Goal: Find specific page/section: Find specific page/section

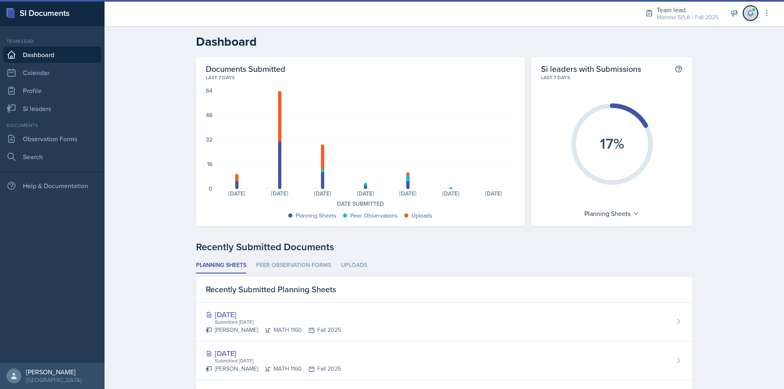
click at [753, 13] on icon at bounding box center [751, 13] width 8 height 8
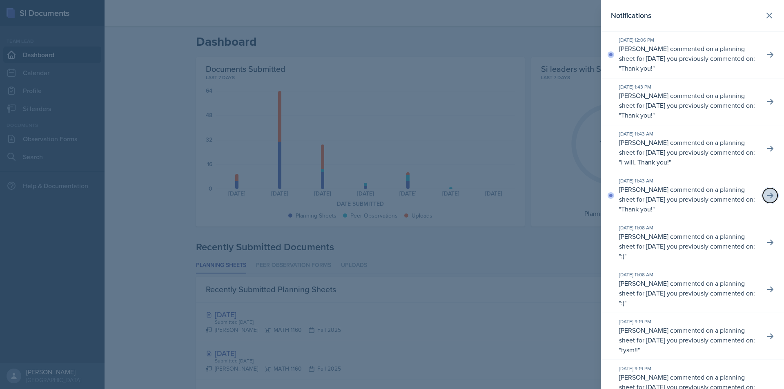
click at [767, 197] on icon at bounding box center [770, 196] width 7 height 6
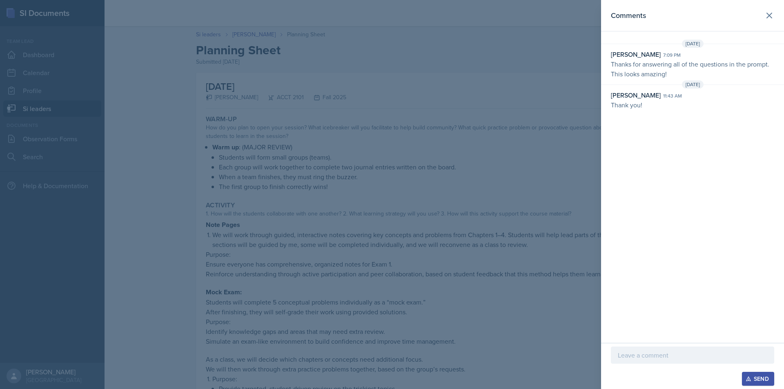
click at [384, 105] on div at bounding box center [392, 194] width 784 height 389
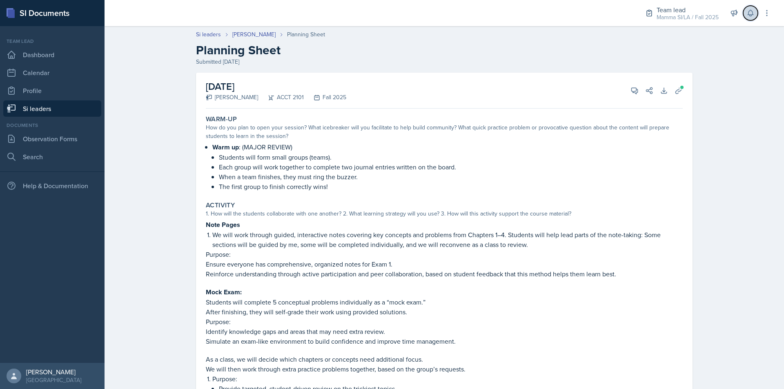
click at [752, 18] on button at bounding box center [751, 13] width 15 height 15
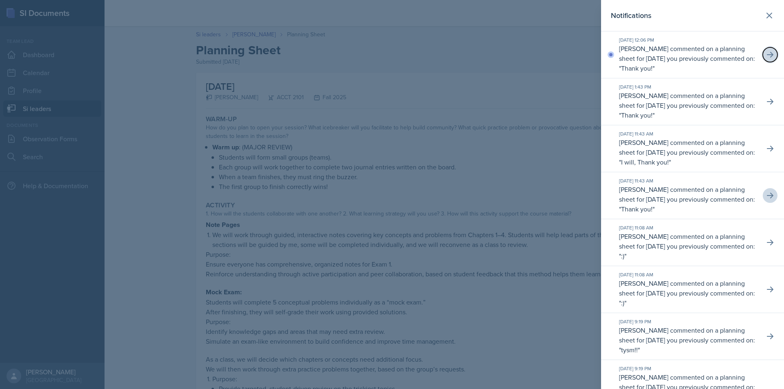
click at [767, 55] on button at bounding box center [770, 54] width 15 height 15
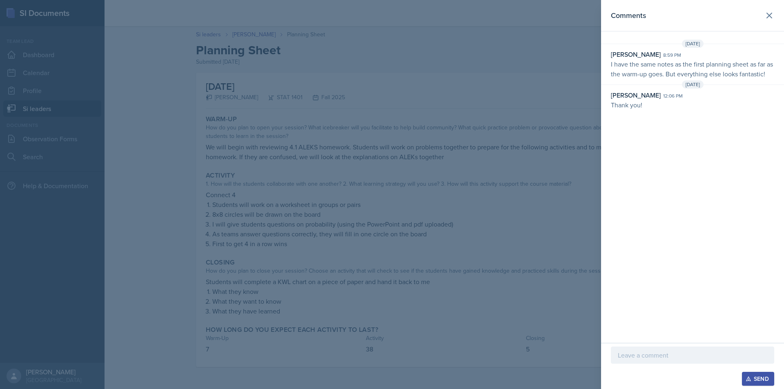
click at [440, 57] on div at bounding box center [392, 194] width 784 height 389
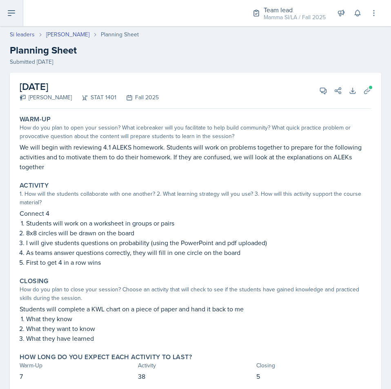
click at [16, 18] on button at bounding box center [11, 13] width 23 height 26
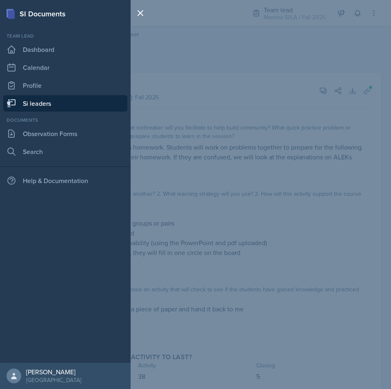
click at [35, 98] on link "Si leaders" at bounding box center [65, 103] width 124 height 16
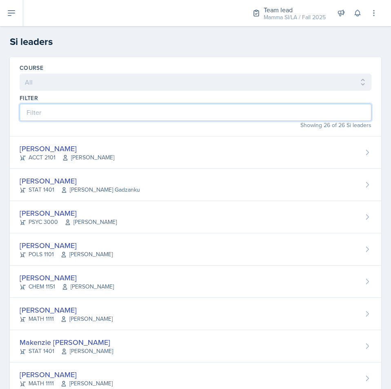
click at [121, 109] on input at bounding box center [196, 112] width 352 height 17
type input "h"
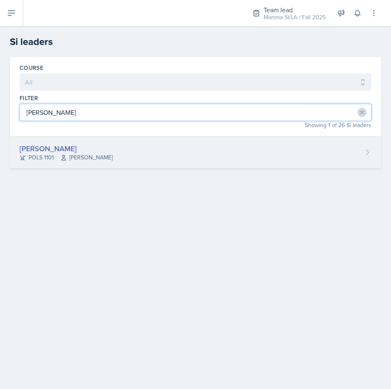
type input "[PERSON_NAME]"
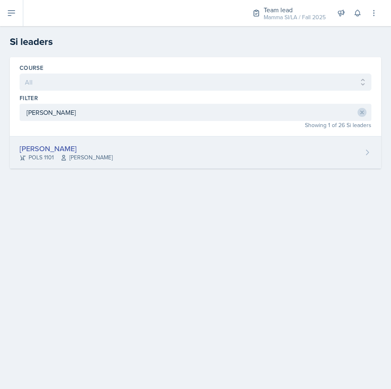
click at [170, 159] on div "[PERSON_NAME] POLS 1101 Semline [PERSON_NAME]" at bounding box center [196, 152] width 372 height 32
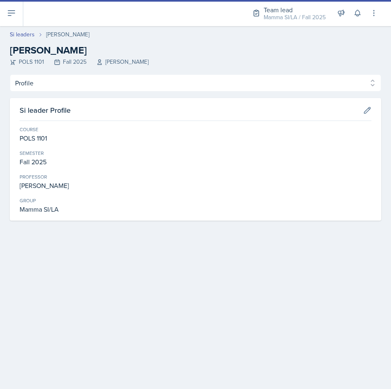
click at [101, 65] on icon at bounding box center [100, 62] width 4 height 5
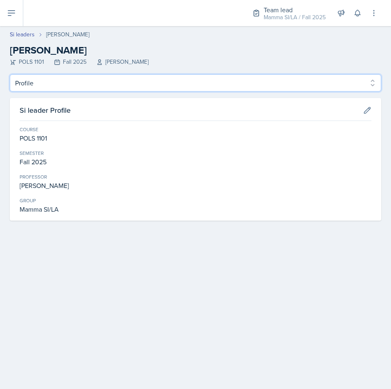
click at [376, 79] on select "Profile Planning Sheets Observation Forms Uploads" at bounding box center [196, 82] width 372 height 17
click at [10, 74] on select "Profile Planning Sheets Observation Forms Uploads" at bounding box center [196, 82] width 372 height 17
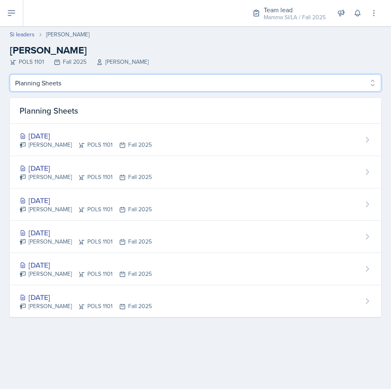
click at [273, 81] on select "Profile Planning Sheets Observation Forms Uploads" at bounding box center [196, 82] width 372 height 17
select select "Observation Forms"
click at [10, 74] on select "Profile Planning Sheets Observation Forms Uploads" at bounding box center [196, 82] width 372 height 17
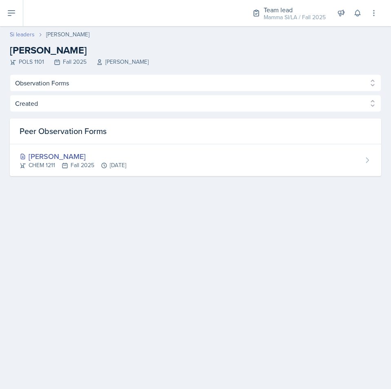
click at [22, 36] on link "Si leaders" at bounding box center [22, 34] width 25 height 9
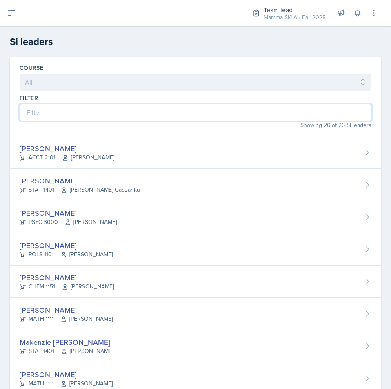
click at [82, 109] on input at bounding box center [196, 112] width 352 height 17
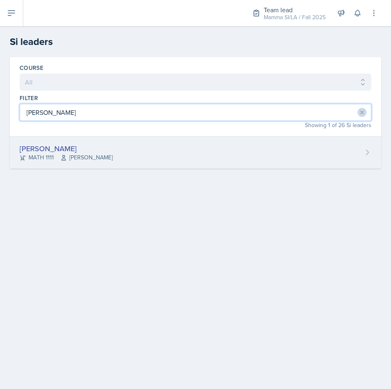
type input "[PERSON_NAME]"
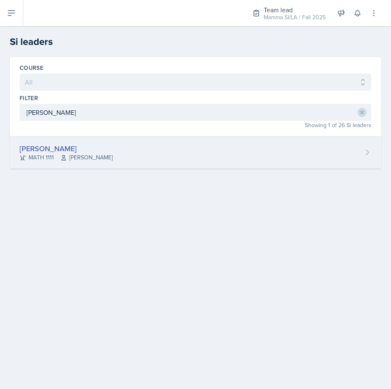
click at [94, 153] on span "[PERSON_NAME]" at bounding box center [86, 157] width 52 height 9
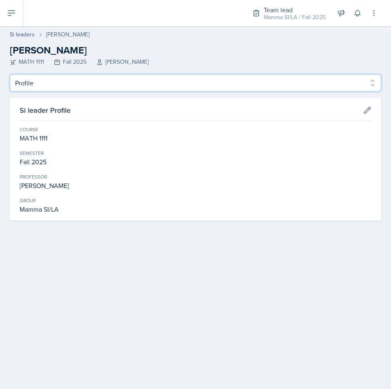
click at [370, 79] on select "Profile Planning Sheets Observation Forms Uploads" at bounding box center [196, 82] width 372 height 17
click at [10, 74] on select "Profile Planning Sheets Observation Forms Uploads" at bounding box center [196, 82] width 372 height 17
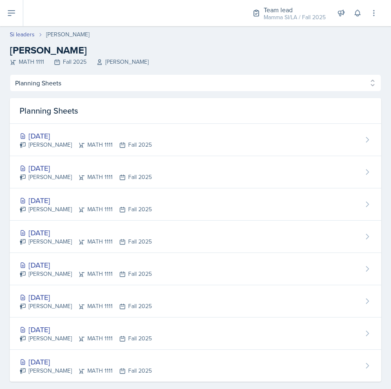
click at [188, 94] on div "Profile Planning Sheets Observation Forms Uploads Profile Planning Sheets Obser…" at bounding box center [196, 227] width 372 height 307
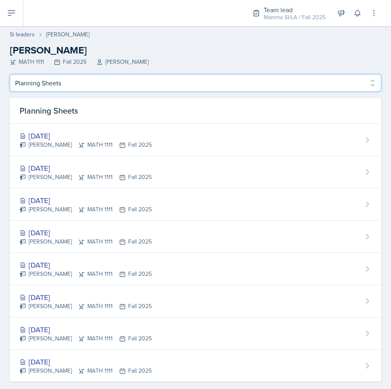
click at [98, 84] on select "Profile Planning Sheets Observation Forms Uploads" at bounding box center [196, 82] width 372 height 17
click at [10, 74] on select "Profile Planning Sheets Observation Forms Uploads" at bounding box center [196, 82] width 372 height 17
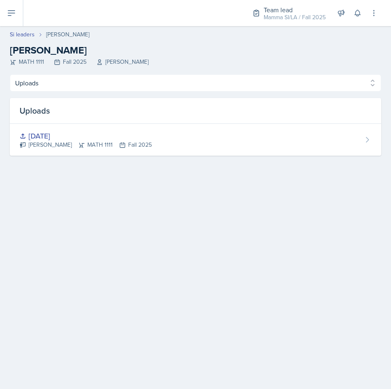
click at [74, 93] on div "Profile Planning Sheets Observation Forms Uploads Profile Planning Sheets Obser…" at bounding box center [196, 114] width 372 height 81
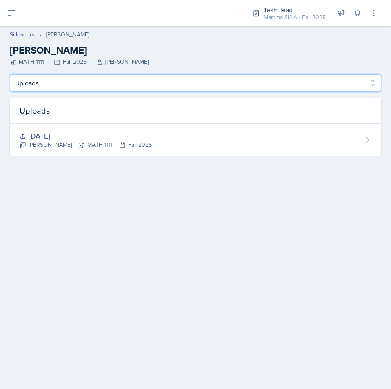
click at [71, 76] on select "Profile Planning Sheets Observation Forms Uploads" at bounding box center [196, 82] width 372 height 17
select select "Observation Forms"
click at [10, 74] on select "Profile Planning Sheets Observation Forms Uploads" at bounding box center [196, 82] width 372 height 17
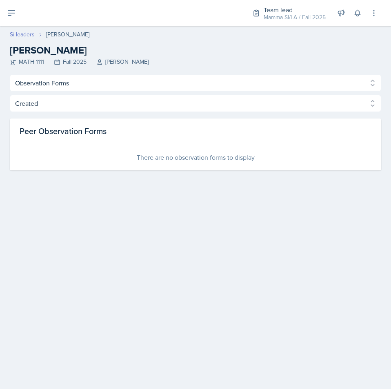
click at [33, 30] on link "Si leaders" at bounding box center [22, 34] width 25 height 9
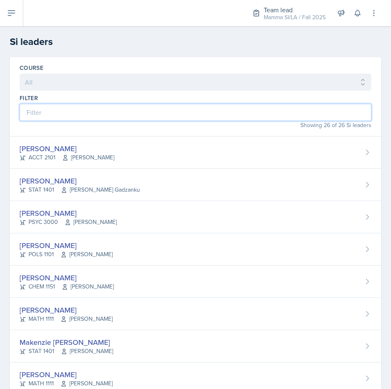
click at [63, 107] on input at bounding box center [196, 112] width 352 height 17
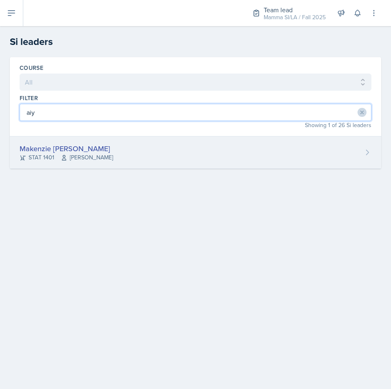
type input "aiy"
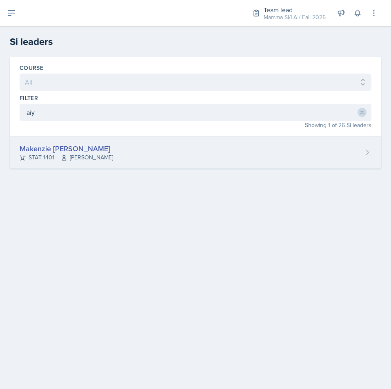
click at [91, 143] on div "Makenzie [PERSON_NAME]" at bounding box center [67, 148] width 94 height 11
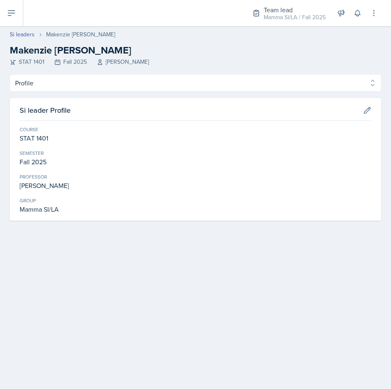
click at [192, 116] on div "Si leader Profile" at bounding box center [196, 113] width 352 height 16
click at [361, 106] on button at bounding box center [367, 110] width 15 height 15
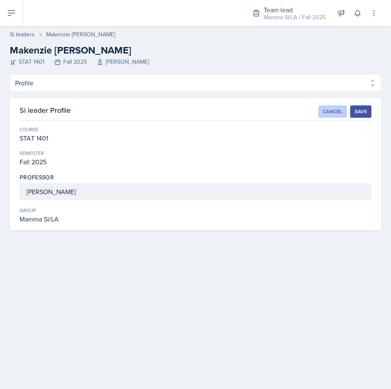
click at [320, 111] on button "Cancel" at bounding box center [333, 111] width 29 height 12
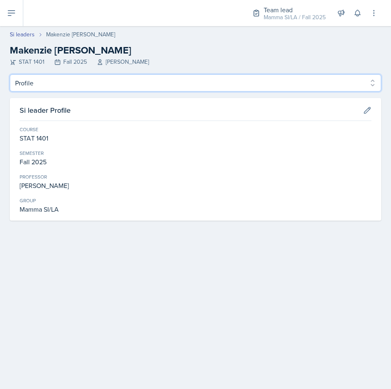
click at [367, 82] on select "Profile Planning Sheets Observation Forms Uploads" at bounding box center [196, 82] width 372 height 17
select select "Observation Forms"
click at [10, 74] on select "Profile Planning Sheets Observation Forms Uploads" at bounding box center [196, 82] width 372 height 17
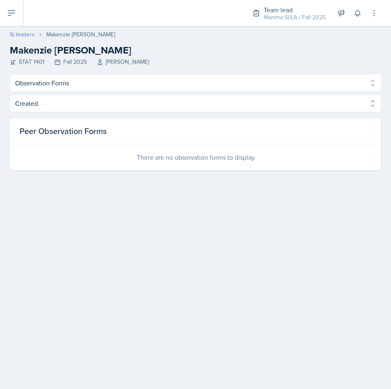
click at [25, 36] on link "Si leaders" at bounding box center [22, 34] width 25 height 9
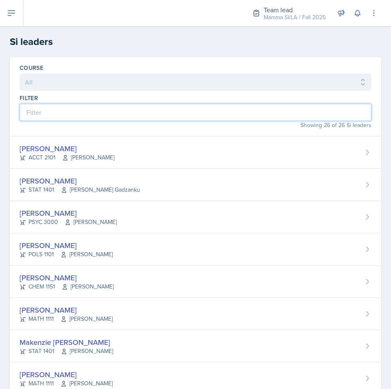
click at [107, 110] on input at bounding box center [196, 112] width 352 height 17
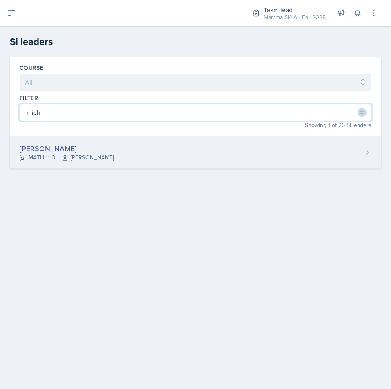
type input "mich"
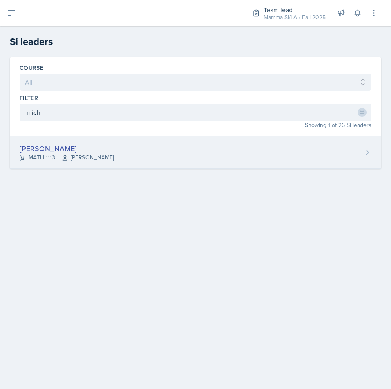
click at [107, 151] on div "[PERSON_NAME] MATH 1113 [PERSON_NAME]" at bounding box center [196, 152] width 372 height 32
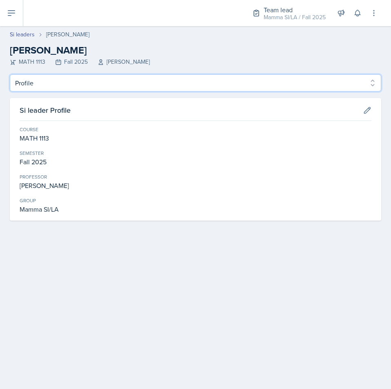
click at [282, 88] on select "Profile Planning Sheets Observation Forms Uploads" at bounding box center [196, 82] width 372 height 17
select select "Observation Forms"
click at [10, 74] on select "Profile Planning Sheets Observation Forms Uploads" at bounding box center [196, 82] width 372 height 17
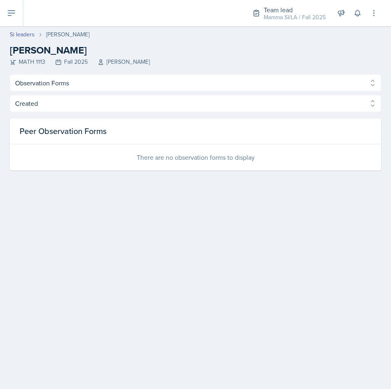
click at [11, 29] on header "Si leaders [PERSON_NAME] [PERSON_NAME] MATH 1113 Fall 2025 [PERSON_NAME]" at bounding box center [195, 50] width 391 height 48
click at [13, 31] on link "Si leaders" at bounding box center [22, 34] width 25 height 9
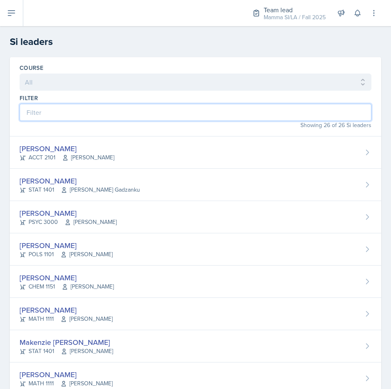
click at [93, 114] on input at bounding box center [196, 112] width 352 height 17
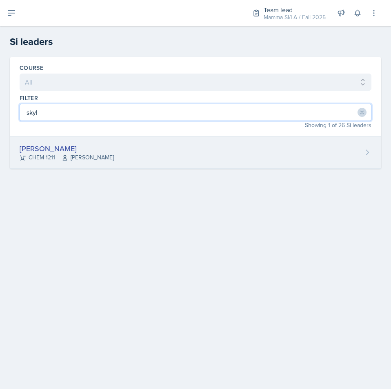
type input "skyl"
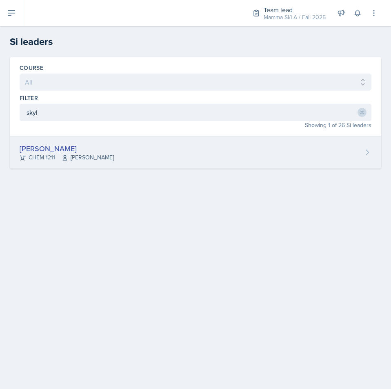
click at [110, 148] on div "[PERSON_NAME] CHEM 1211 [PERSON_NAME]" at bounding box center [196, 152] width 372 height 32
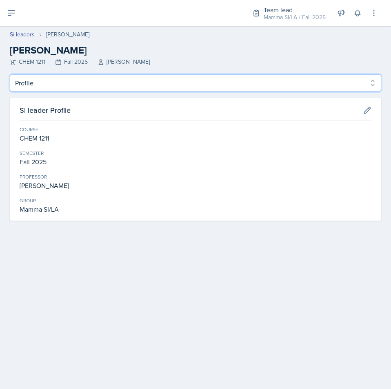
click at [239, 83] on select "Profile Planning Sheets Observation Forms Uploads" at bounding box center [196, 82] width 372 height 17
select select "Observation Forms"
click at [10, 74] on select "Profile Planning Sheets Observation Forms Uploads" at bounding box center [196, 82] width 372 height 17
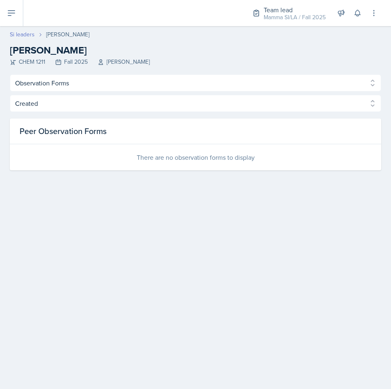
click at [25, 35] on link "Si leaders" at bounding box center [22, 34] width 25 height 9
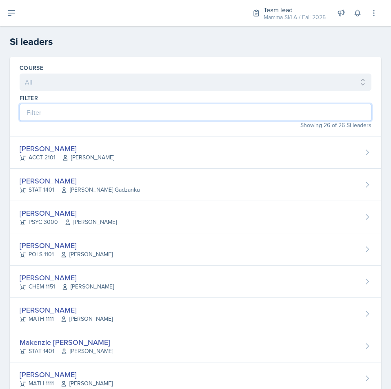
click at [112, 116] on input at bounding box center [196, 112] width 352 height 17
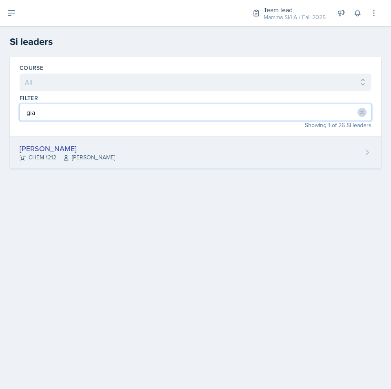
type input "gia"
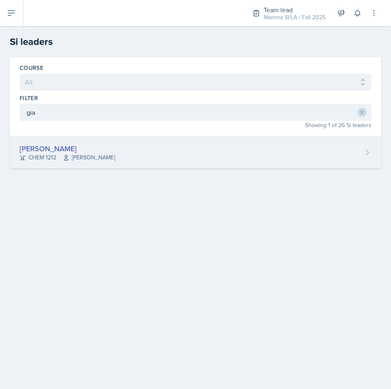
click at [116, 146] on div "[PERSON_NAME] CHEM 1212 [PERSON_NAME]" at bounding box center [196, 152] width 372 height 32
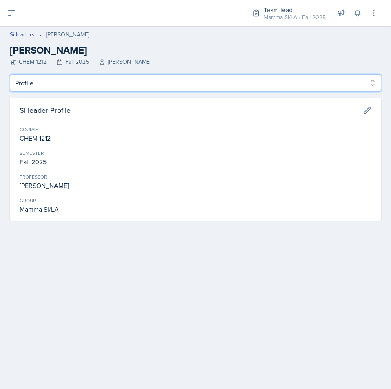
click at [255, 76] on select "Profile Planning Sheets Observation Forms Uploads" at bounding box center [196, 82] width 372 height 17
select select "Observation Forms"
click at [10, 74] on select "Profile Planning Sheets Observation Forms Uploads" at bounding box center [196, 82] width 372 height 17
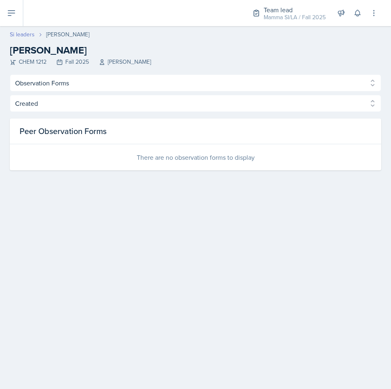
click at [24, 36] on link "Si leaders" at bounding box center [22, 34] width 25 height 9
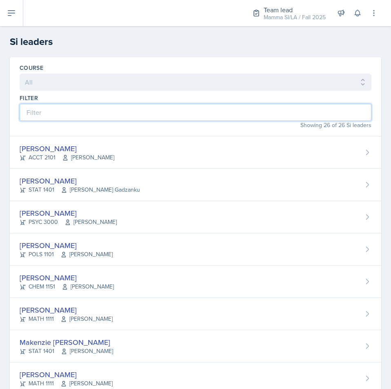
click at [92, 115] on input at bounding box center [196, 112] width 352 height 17
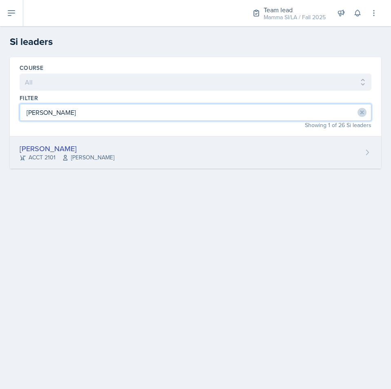
type input "[PERSON_NAME]"
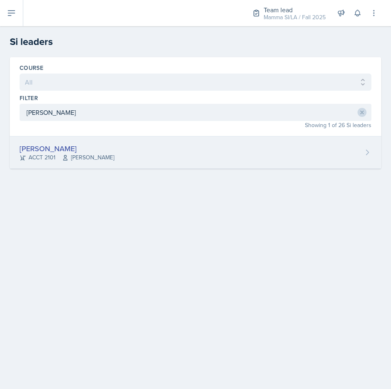
click at [157, 163] on div "[PERSON_NAME] ACCT 2101 [PERSON_NAME]" at bounding box center [196, 152] width 372 height 32
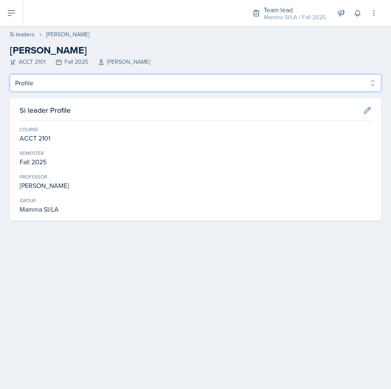
click at [62, 87] on select "Profile Planning Sheets Observation Forms Uploads" at bounding box center [196, 82] width 372 height 17
select select "Observation Forms"
click at [10, 74] on select "Profile Planning Sheets Observation Forms Uploads" at bounding box center [196, 82] width 372 height 17
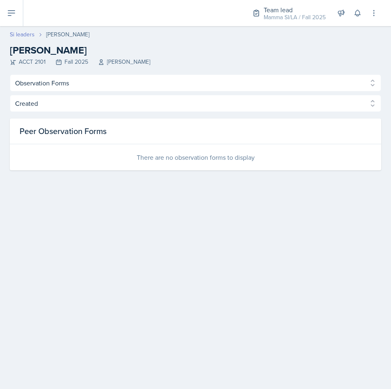
click at [19, 35] on link "Si leaders" at bounding box center [22, 34] width 25 height 9
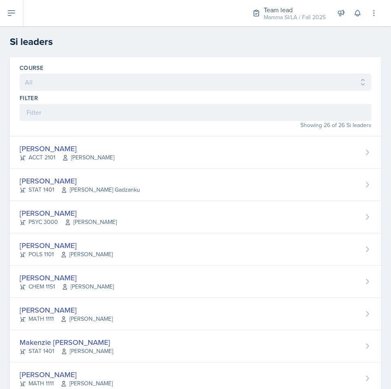
click at [83, 122] on div "Showing 26 of 26 Si leaders" at bounding box center [196, 125] width 352 height 9
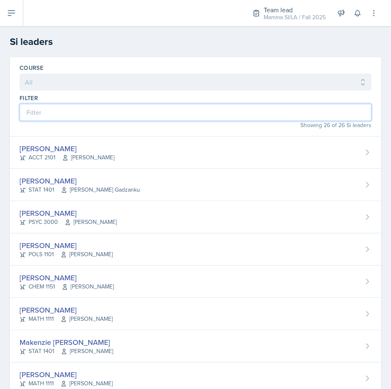
click at [84, 116] on input at bounding box center [196, 112] width 352 height 17
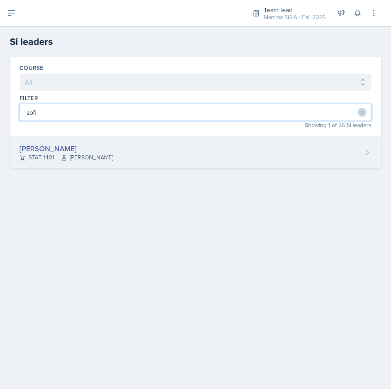
type input "sofi"
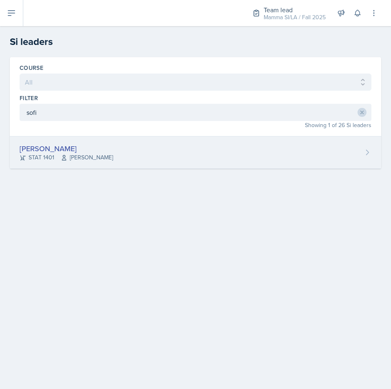
click at [109, 151] on div "[PERSON_NAME] STAT 1401 [PERSON_NAME]" at bounding box center [196, 152] width 372 height 32
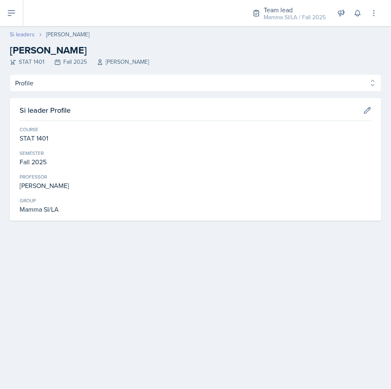
click at [28, 35] on link "Si leaders" at bounding box center [22, 34] width 25 height 9
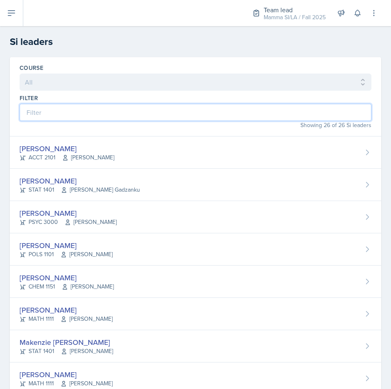
click at [73, 115] on input at bounding box center [196, 112] width 352 height 17
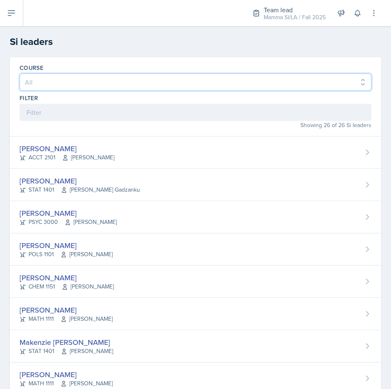
click at [106, 79] on select "All ACCT 2101 ACCT 2102 ACCT 4050 ANTH 1102 ANTH 3301 ARCH 1000 ARCH 1000 ARCH …" at bounding box center [196, 82] width 352 height 17
click at [343, 89] on select "All ACCT 2101 ACCT 2102 ACCT 4050 ANTH 1102 ANTH 3301 ARCH 1000 ARCH 1000 ARCH …" at bounding box center [196, 82] width 352 height 17
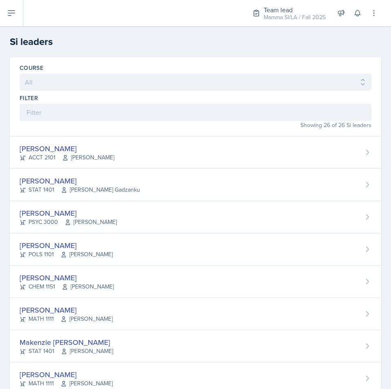
click at [344, 65] on div "Course" at bounding box center [196, 68] width 352 height 8
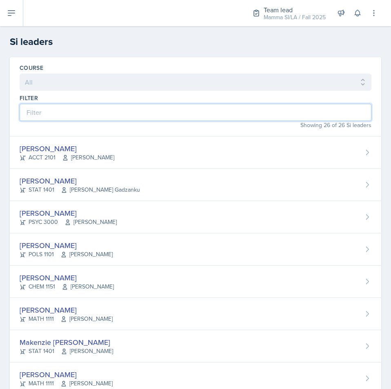
click at [196, 114] on input at bounding box center [196, 112] width 352 height 17
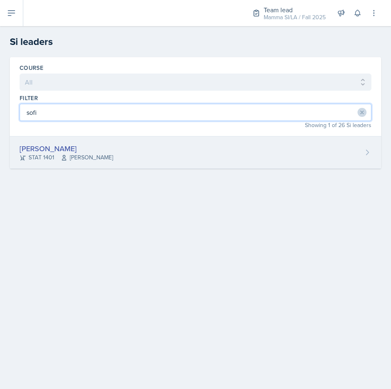
type input "sofi"
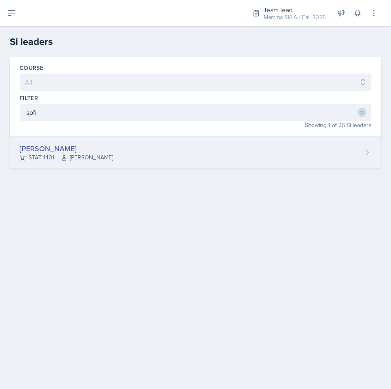
click at [230, 152] on div "[PERSON_NAME] STAT 1401 [PERSON_NAME]" at bounding box center [196, 152] width 372 height 32
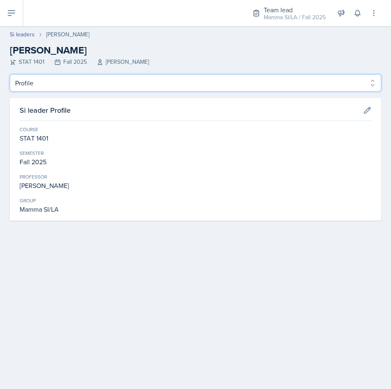
click at [230, 80] on select "Profile Planning Sheets Observation Forms Uploads" at bounding box center [196, 82] width 372 height 17
select select "Observation Forms"
click at [10, 74] on select "Profile Planning Sheets Observation Forms Uploads" at bounding box center [196, 82] width 372 height 17
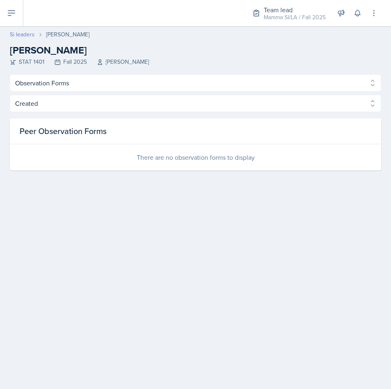
click at [31, 32] on link "Si leaders" at bounding box center [22, 34] width 25 height 9
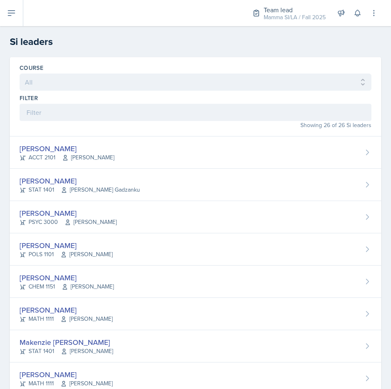
click at [102, 121] on div "Showing 26 of 26 Si leaders" at bounding box center [196, 125] width 352 height 9
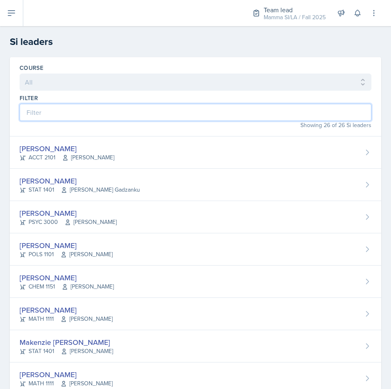
click at [104, 114] on input at bounding box center [196, 112] width 352 height 17
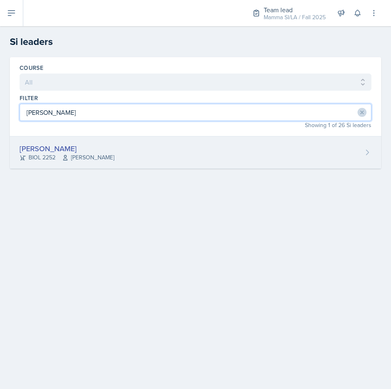
type input "[PERSON_NAME]"
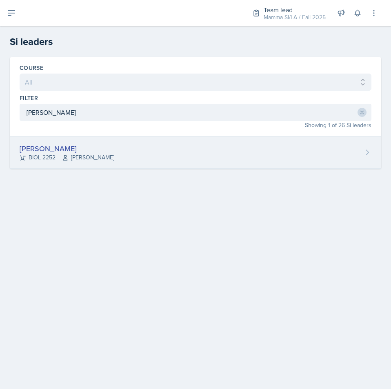
click at [116, 161] on div "[PERSON_NAME] BIOL 2252 [PERSON_NAME]" at bounding box center [196, 152] width 372 height 32
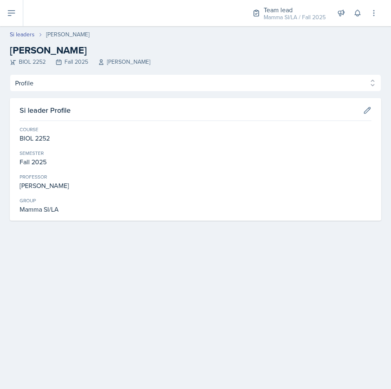
click at [304, 98] on div "Profile Planning Sheets Observation Forms Uploads Profile Planning Sheets Obser…" at bounding box center [196, 147] width 372 height 146
click at [301, 93] on div "Profile Planning Sheets Observation Forms Uploads Profile Planning Sheets Obser…" at bounding box center [196, 147] width 372 height 146
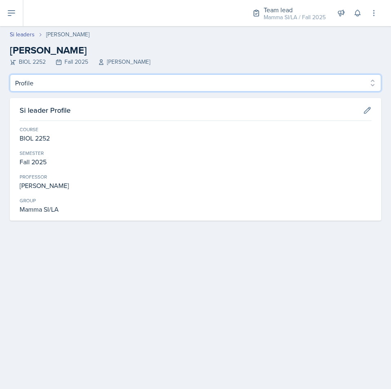
click at [367, 85] on select "Profile Planning Sheets Observation Forms Uploads" at bounding box center [196, 82] width 372 height 17
select select "Observation Forms"
click at [10, 74] on select "Profile Planning Sheets Observation Forms Uploads" at bounding box center [196, 82] width 372 height 17
